Goal: Contribute content: Contribute content

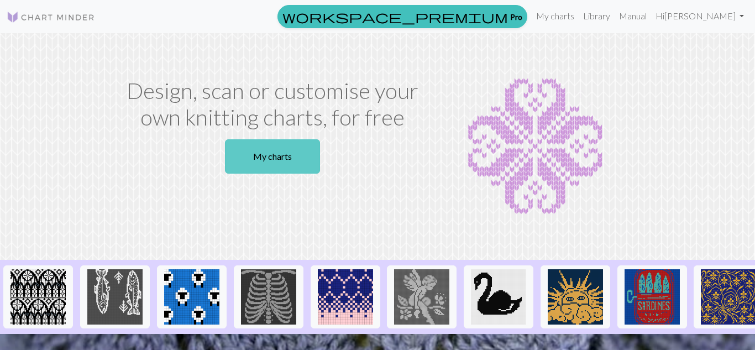
click at [293, 150] on link "My charts" at bounding box center [272, 156] width 95 height 34
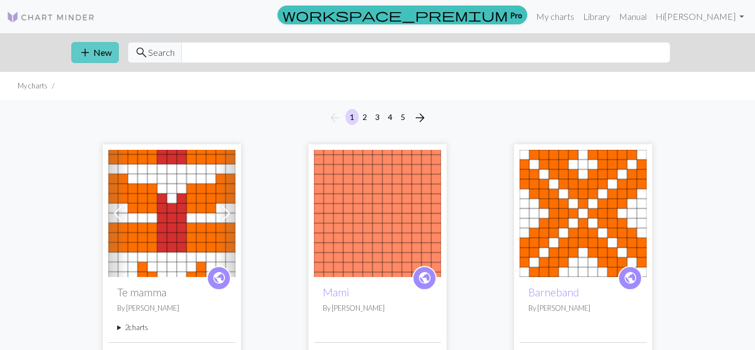
click at [96, 51] on button "add New" at bounding box center [95, 52] width 48 height 21
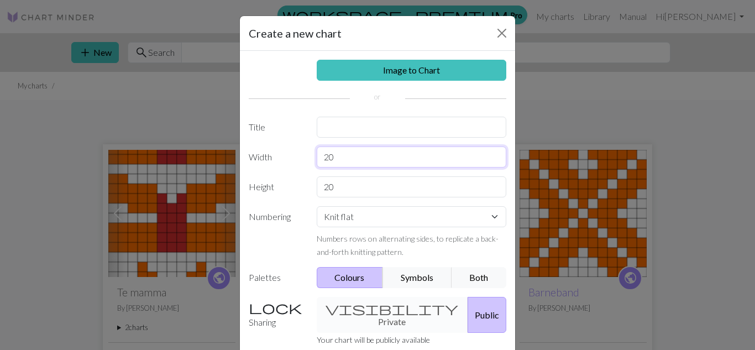
drag, startPoint x: 351, startPoint y: 155, endPoint x: 304, endPoint y: 150, distance: 47.3
click at [304, 150] on div "Width 20" at bounding box center [377, 157] width 271 height 21
type input "13"
click at [340, 187] on input "20" at bounding box center [412, 186] width 190 height 21
type input "2"
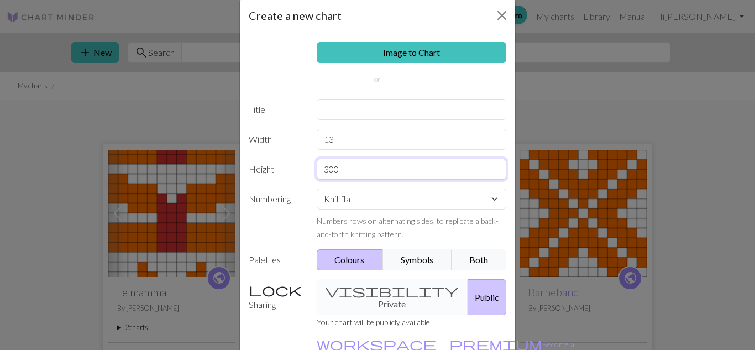
scroll to position [8, 0]
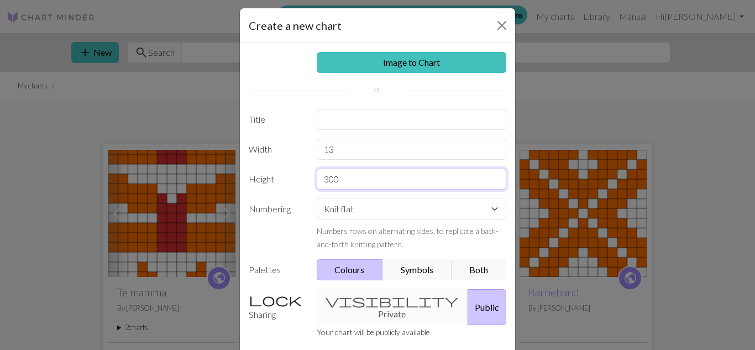
type input "300"
click at [347, 123] on input "text" at bounding box center [412, 119] width 190 height 21
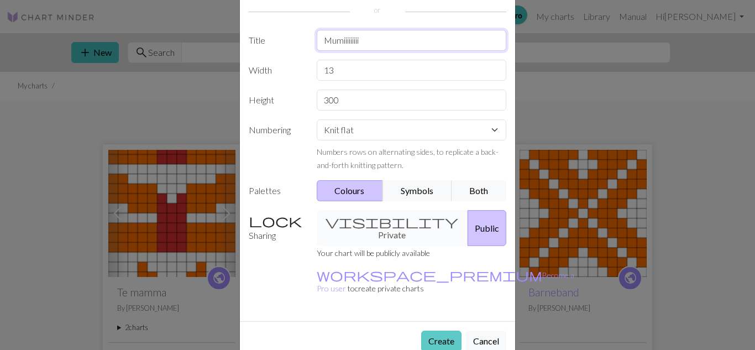
type input "Mumiiiiiiiii"
click at [434, 331] on button "Create" at bounding box center [441, 341] width 40 height 21
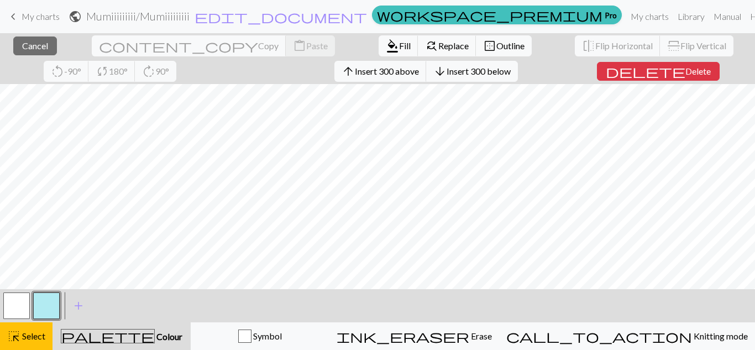
click at [36, 302] on button "button" at bounding box center [46, 305] width 27 height 27
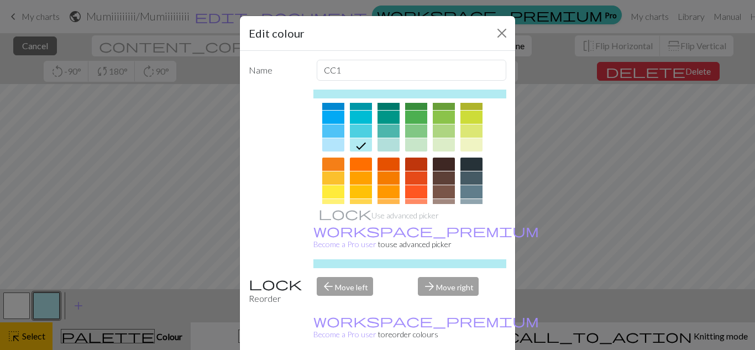
scroll to position [109, 0]
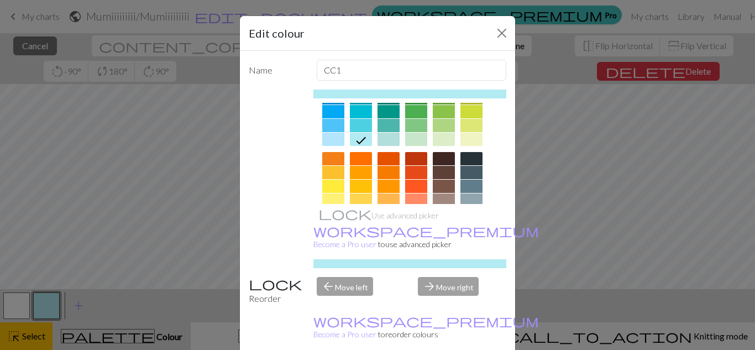
click at [352, 161] on div at bounding box center [361, 158] width 22 height 13
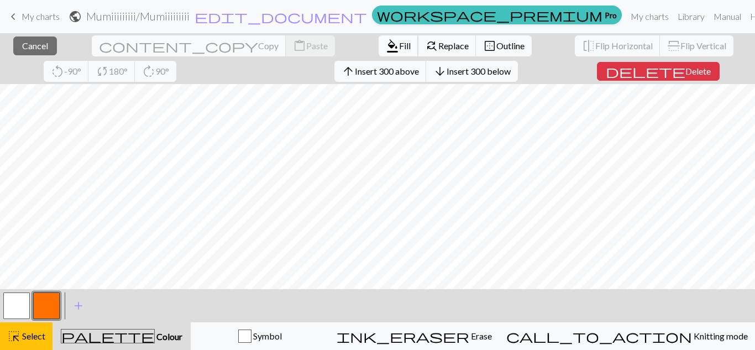
click at [379, 35] on button "format_color_fill Fill" at bounding box center [399, 45] width 40 height 21
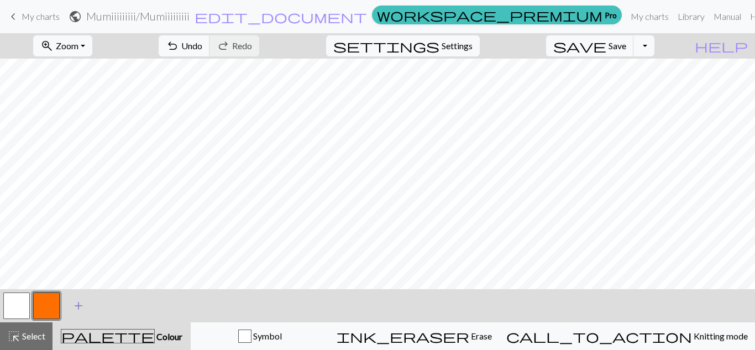
click at [78, 306] on span "add" at bounding box center [78, 305] width 13 height 15
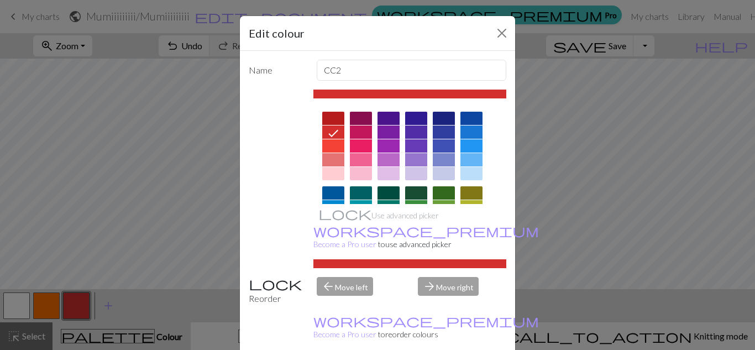
click at [595, 145] on div "Edit colour Name CC2 Use advanced picker workspace_premium Become a Pro user to…" at bounding box center [377, 175] width 755 height 350
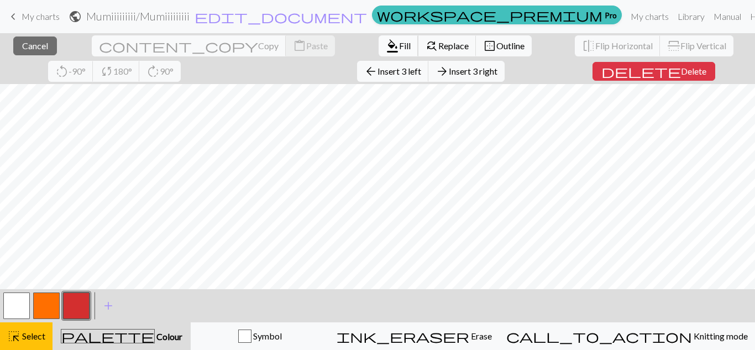
click at [386, 44] on span "format_color_fill" at bounding box center [392, 45] width 13 height 15
click at [72, 306] on button "button" at bounding box center [76, 305] width 27 height 27
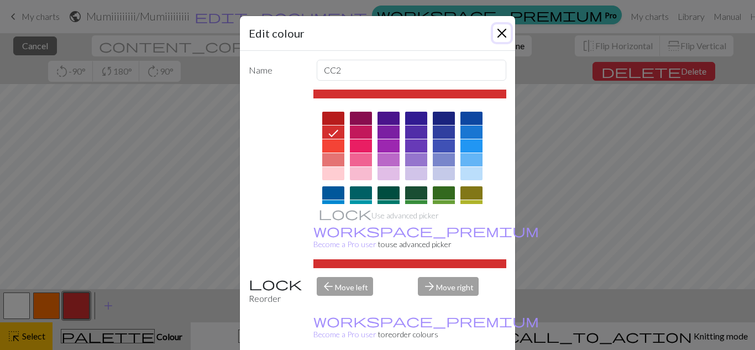
click at [499, 32] on button "Close" at bounding box center [502, 33] width 18 height 18
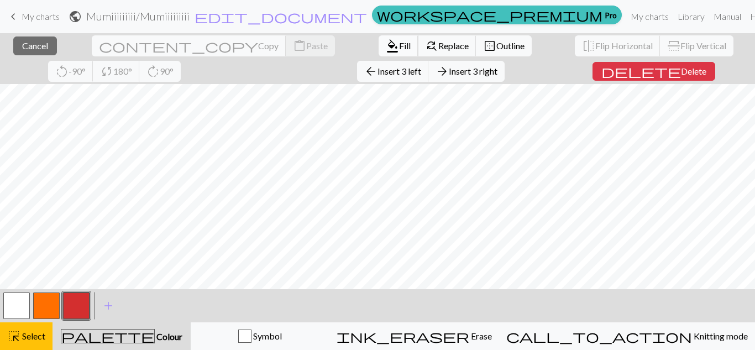
click at [379, 51] on button "format_color_fill Fill" at bounding box center [399, 45] width 40 height 21
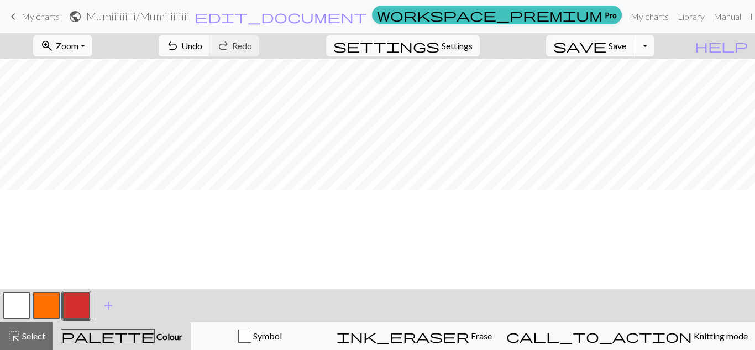
scroll to position [0, 0]
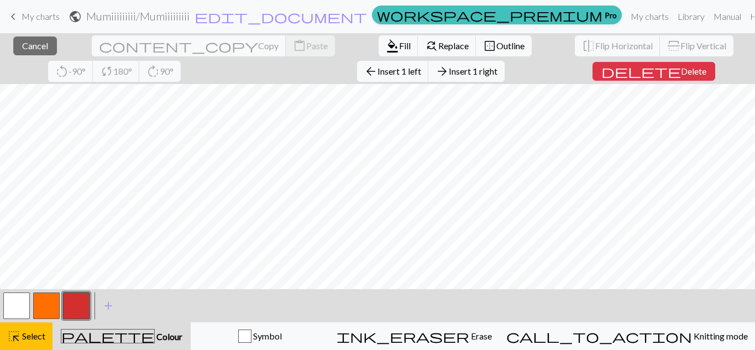
click at [72, 304] on button "button" at bounding box center [76, 305] width 27 height 27
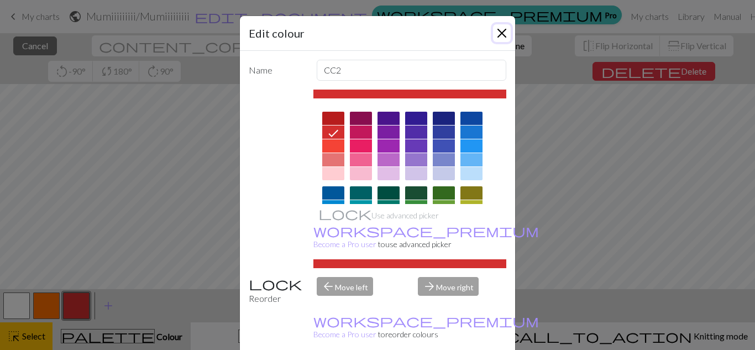
click at [501, 34] on button "Close" at bounding box center [502, 33] width 18 height 18
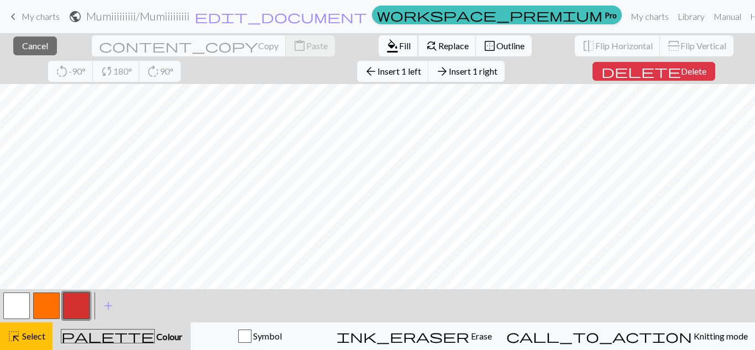
click at [399, 44] on span "Fill" at bounding box center [405, 45] width 12 height 11
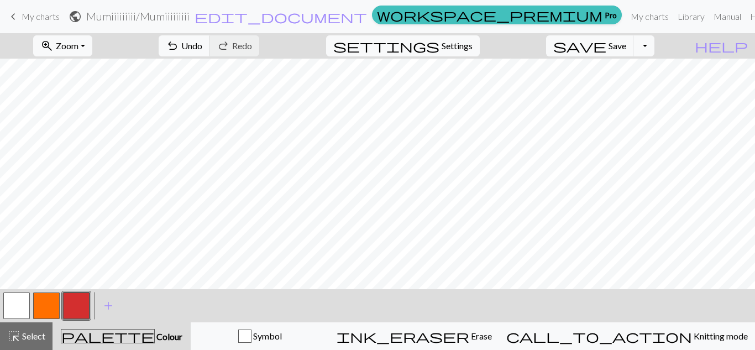
click at [33, 305] on button "button" at bounding box center [46, 305] width 27 height 27
click at [81, 305] on button "button" at bounding box center [76, 305] width 27 height 27
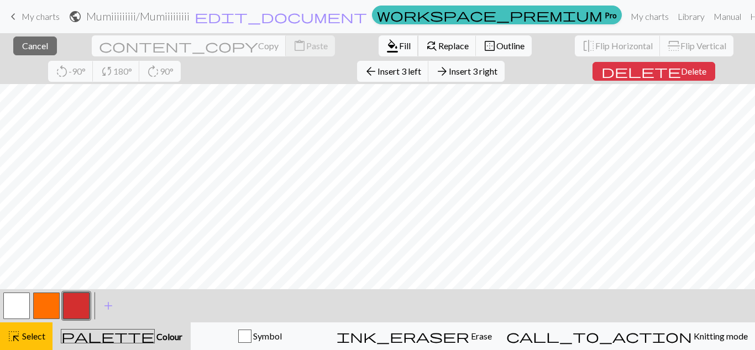
click at [379, 39] on button "format_color_fill Fill" at bounding box center [399, 45] width 40 height 21
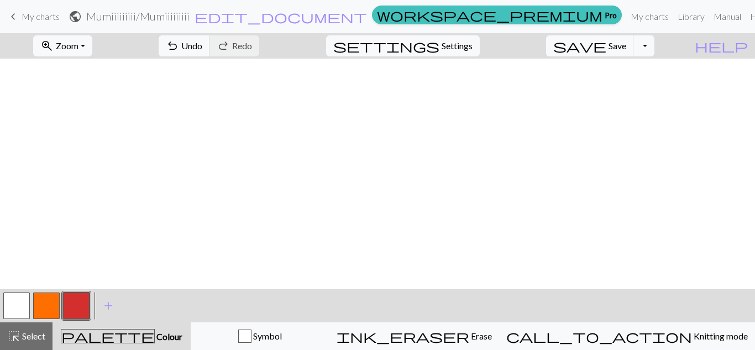
scroll to position [3136, 0]
click at [20, 310] on button "button" at bounding box center [16, 305] width 27 height 27
click at [210, 51] on button "undo Undo Undo" at bounding box center [184, 45] width 51 height 21
click at [210, 43] on button "undo Undo Undo" at bounding box center [184, 45] width 51 height 21
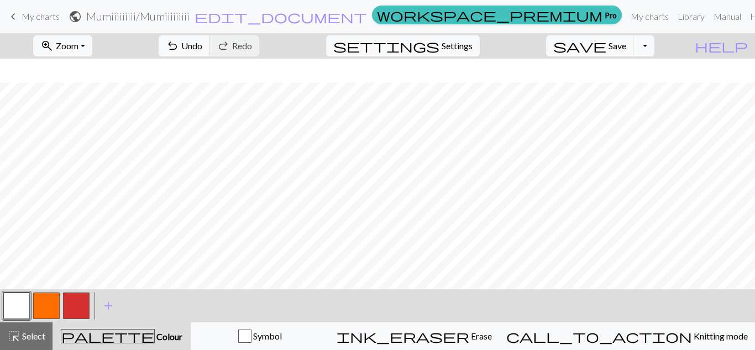
scroll to position [2978, 0]
click at [210, 48] on button "undo Undo Undo" at bounding box center [184, 45] width 51 height 21
click at [210, 39] on button "undo Undo Undo" at bounding box center [184, 45] width 51 height 21
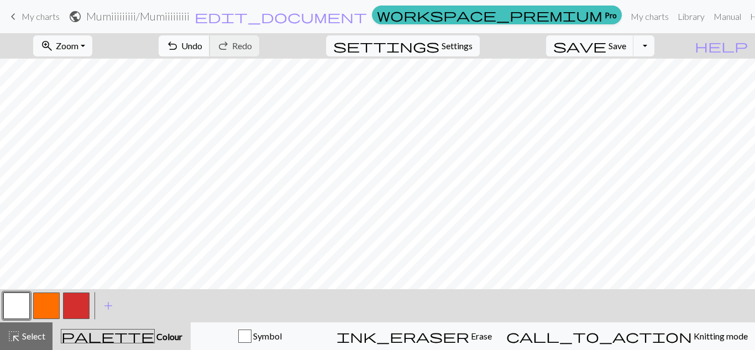
click at [202, 41] on span "Undo" at bounding box center [191, 45] width 21 height 11
click at [202, 44] on span "Undo" at bounding box center [191, 45] width 21 height 11
click at [210, 51] on button "undo Undo Undo" at bounding box center [184, 45] width 51 height 21
click at [202, 45] on span "Undo" at bounding box center [191, 45] width 21 height 11
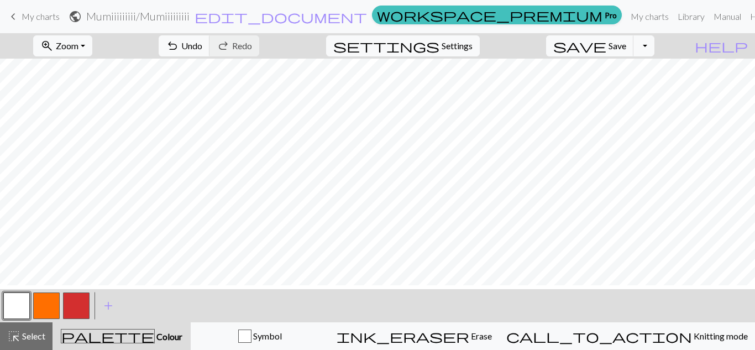
scroll to position [2546, 0]
click at [202, 42] on span "Undo" at bounding box center [191, 45] width 21 height 11
click at [202, 48] on span "Undo" at bounding box center [191, 45] width 21 height 11
click at [43, 303] on button "button" at bounding box center [46, 305] width 27 height 27
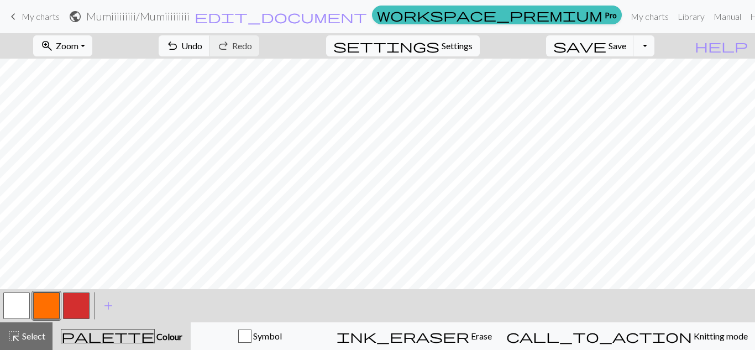
scroll to position [2580, 0]
click at [79, 50] on span "Zoom" at bounding box center [67, 45] width 23 height 11
click at [88, 133] on button "50%" at bounding box center [77, 133] width 87 height 18
click at [15, 307] on button "button" at bounding box center [16, 305] width 27 height 27
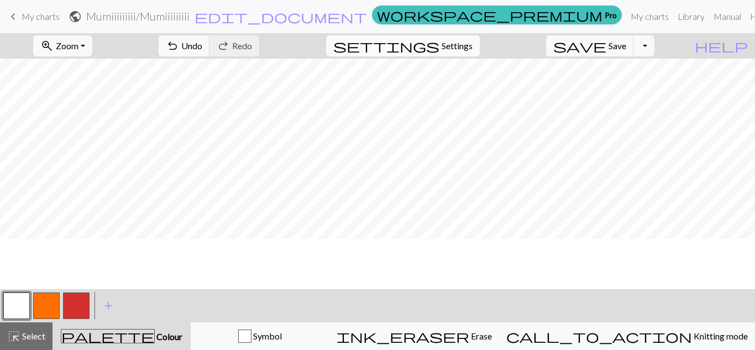
scroll to position [1185, 0]
click at [92, 53] on button "zoom_in Zoom Zoom" at bounding box center [62, 45] width 59 height 21
click at [88, 144] on button "100%" at bounding box center [77, 151] width 87 height 18
click at [268, 50] on div "undo Undo Undo redo Redo Redo" at bounding box center [208, 45] width 117 height 25
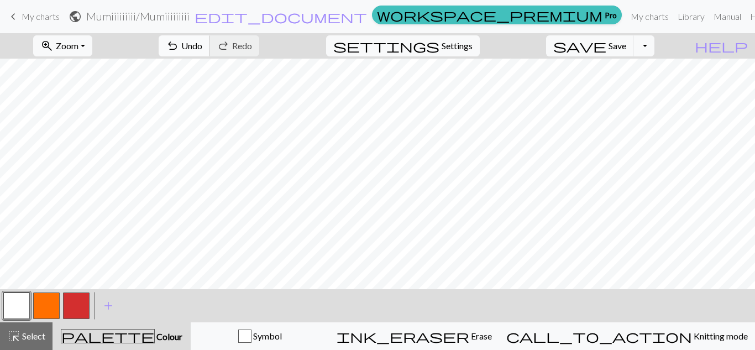
click at [202, 48] on span "Undo" at bounding box center [191, 45] width 21 height 11
click at [202, 45] on span "Undo" at bounding box center [191, 45] width 21 height 11
click at [202, 48] on span "Undo" at bounding box center [191, 45] width 21 height 11
click at [210, 39] on button "undo Undo Undo" at bounding box center [184, 45] width 51 height 21
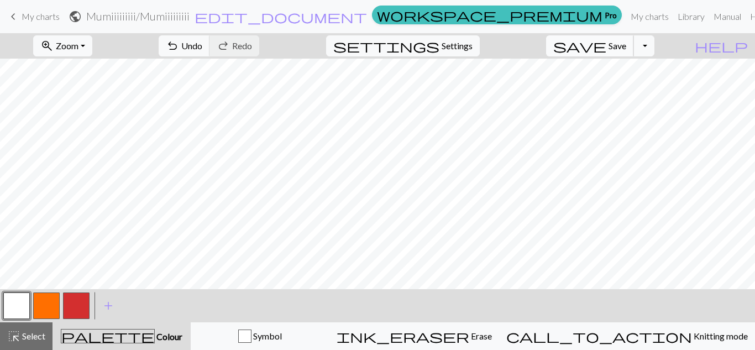
click at [606, 49] on span "save" at bounding box center [579, 45] width 53 height 15
click at [92, 51] on button "zoom_in Zoom Zoom" at bounding box center [62, 45] width 59 height 21
click at [91, 135] on button "50%" at bounding box center [77, 133] width 87 height 18
click at [92, 49] on button "zoom_in Zoom Zoom" at bounding box center [62, 45] width 59 height 21
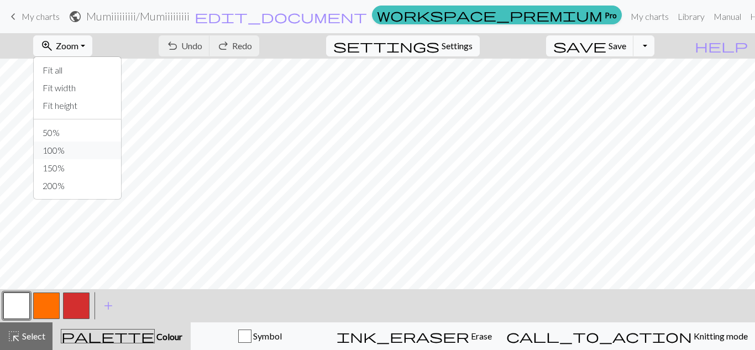
click at [85, 153] on button "100%" at bounding box center [77, 151] width 87 height 18
click at [202, 43] on span "Undo" at bounding box center [191, 45] width 21 height 11
click at [230, 45] on span "redo" at bounding box center [223, 45] width 13 height 15
click at [53, 306] on button "button" at bounding box center [46, 305] width 27 height 27
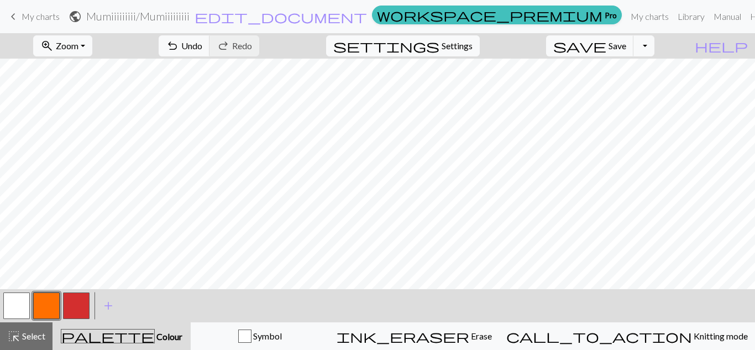
click at [18, 308] on button "button" at bounding box center [16, 305] width 27 height 27
click at [49, 308] on button "button" at bounding box center [46, 305] width 27 height 27
click at [21, 304] on button "button" at bounding box center [16, 305] width 27 height 27
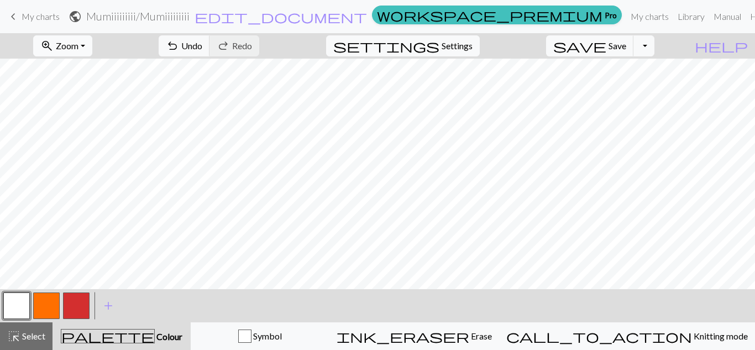
click at [79, 40] on span "Zoom" at bounding box center [67, 45] width 23 height 11
click at [85, 133] on button "50%" at bounding box center [77, 133] width 87 height 18
click at [606, 48] on span "save" at bounding box center [579, 45] width 53 height 15
click at [655, 44] on button "Toggle Dropdown" at bounding box center [644, 45] width 21 height 21
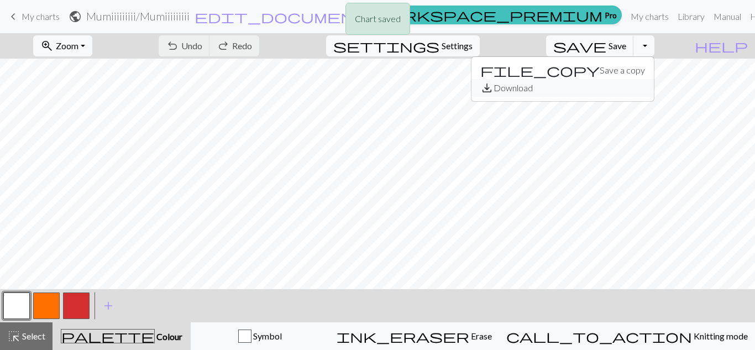
click at [632, 89] on button "save_alt Download" at bounding box center [563, 88] width 182 height 18
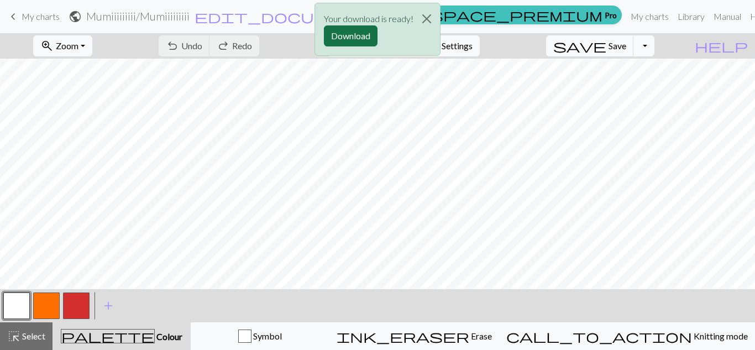
click at [353, 34] on button "Download" at bounding box center [351, 35] width 54 height 21
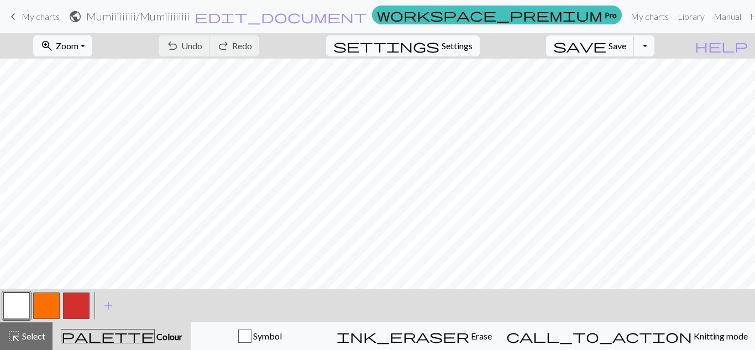
click at [606, 52] on span "save" at bounding box center [579, 45] width 53 height 15
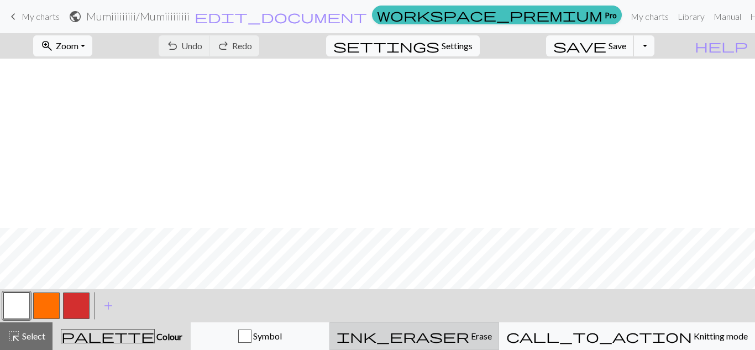
scroll to position [1299, 0]
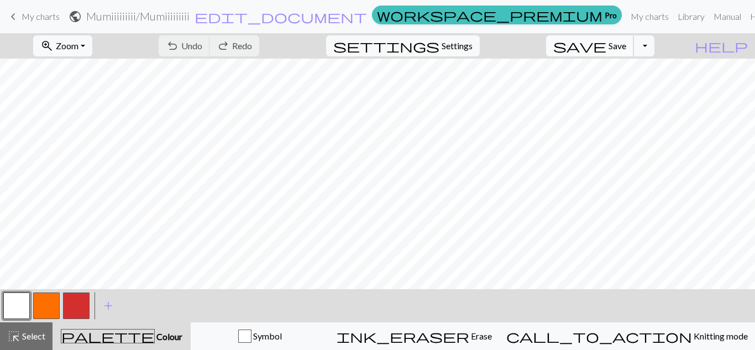
click at [626, 47] on span "Save" at bounding box center [618, 45] width 18 height 11
